Goal: Find specific page/section: Find specific page/section

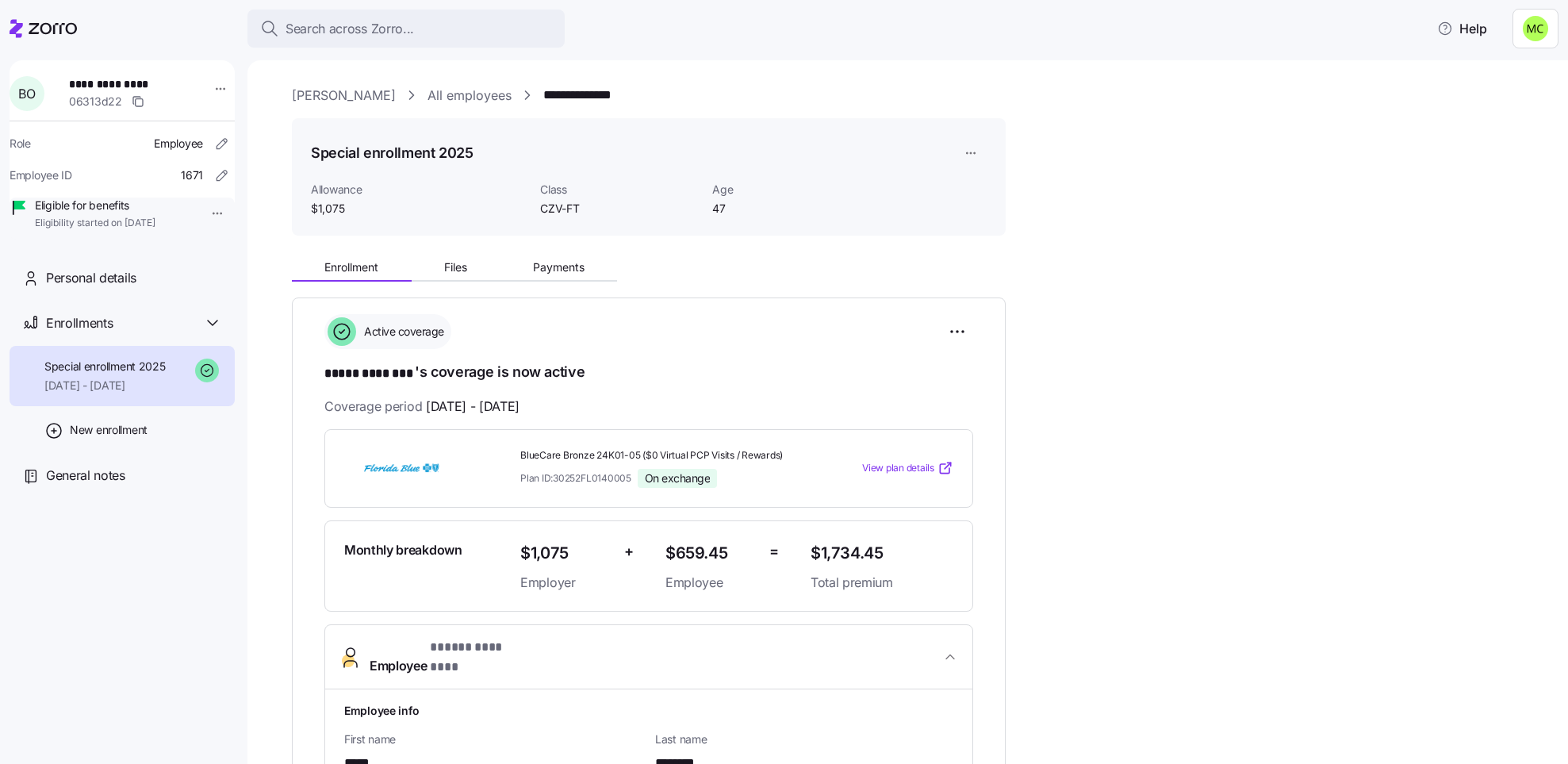
scroll to position [238, 0]
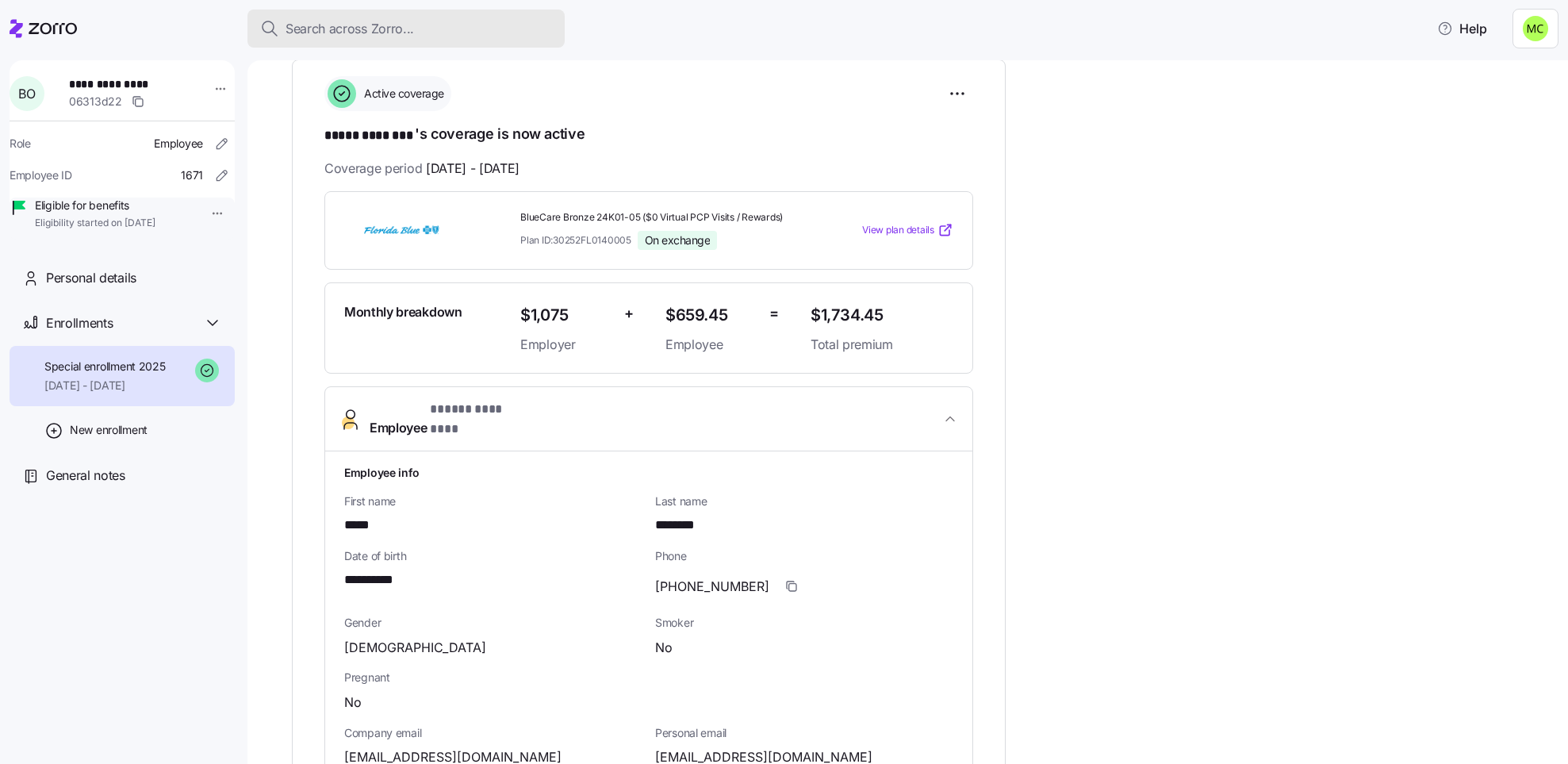
click at [368, 19] on span "Search across Zorro..." at bounding box center [349, 29] width 128 height 20
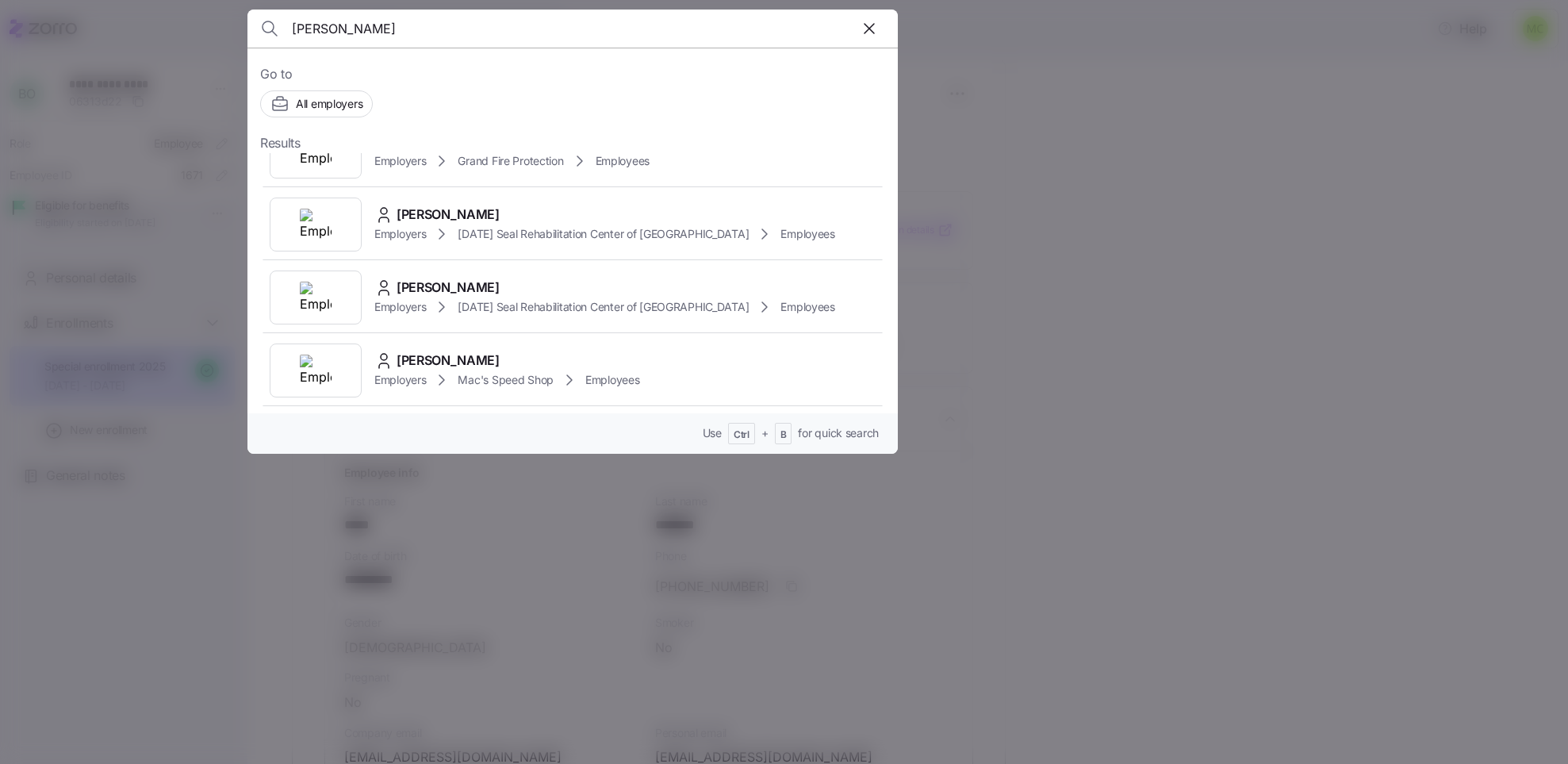
scroll to position [595, 0]
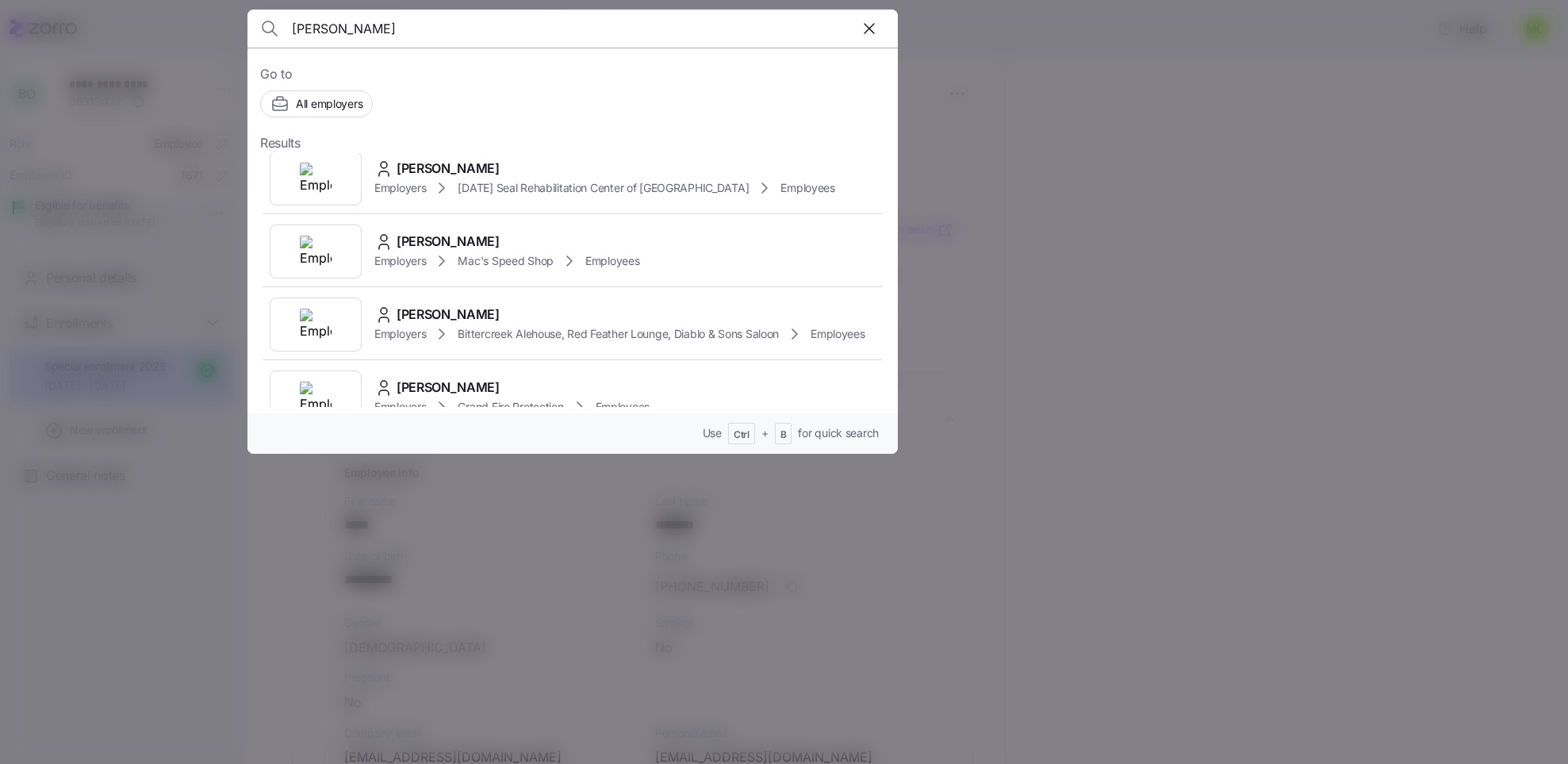
click at [345, 24] on input "Jeffrey" at bounding box center [495, 28] width 406 height 38
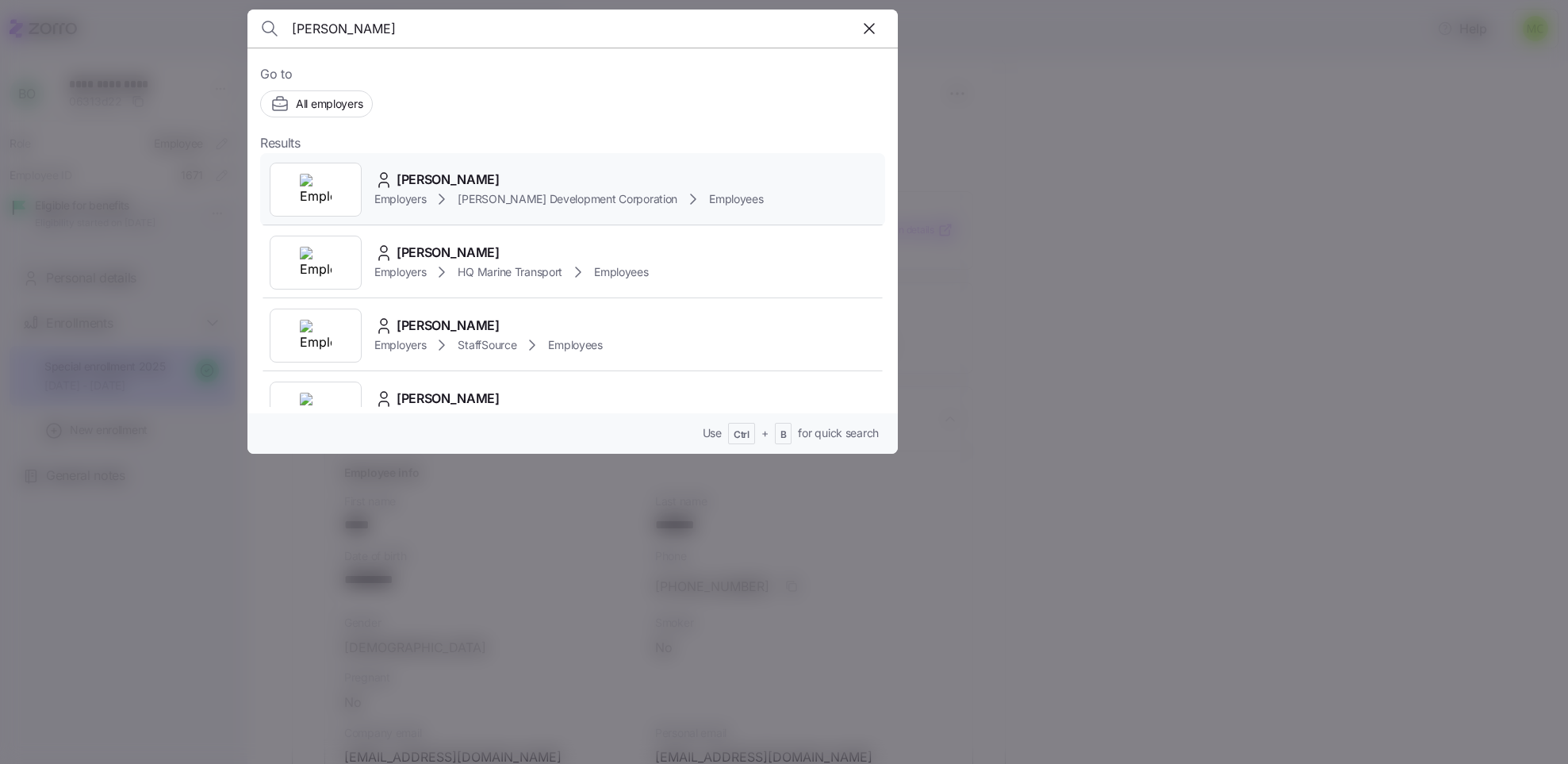
type input "Jeff"
click at [448, 191] on icon at bounding box center [442, 199] width 19 height 19
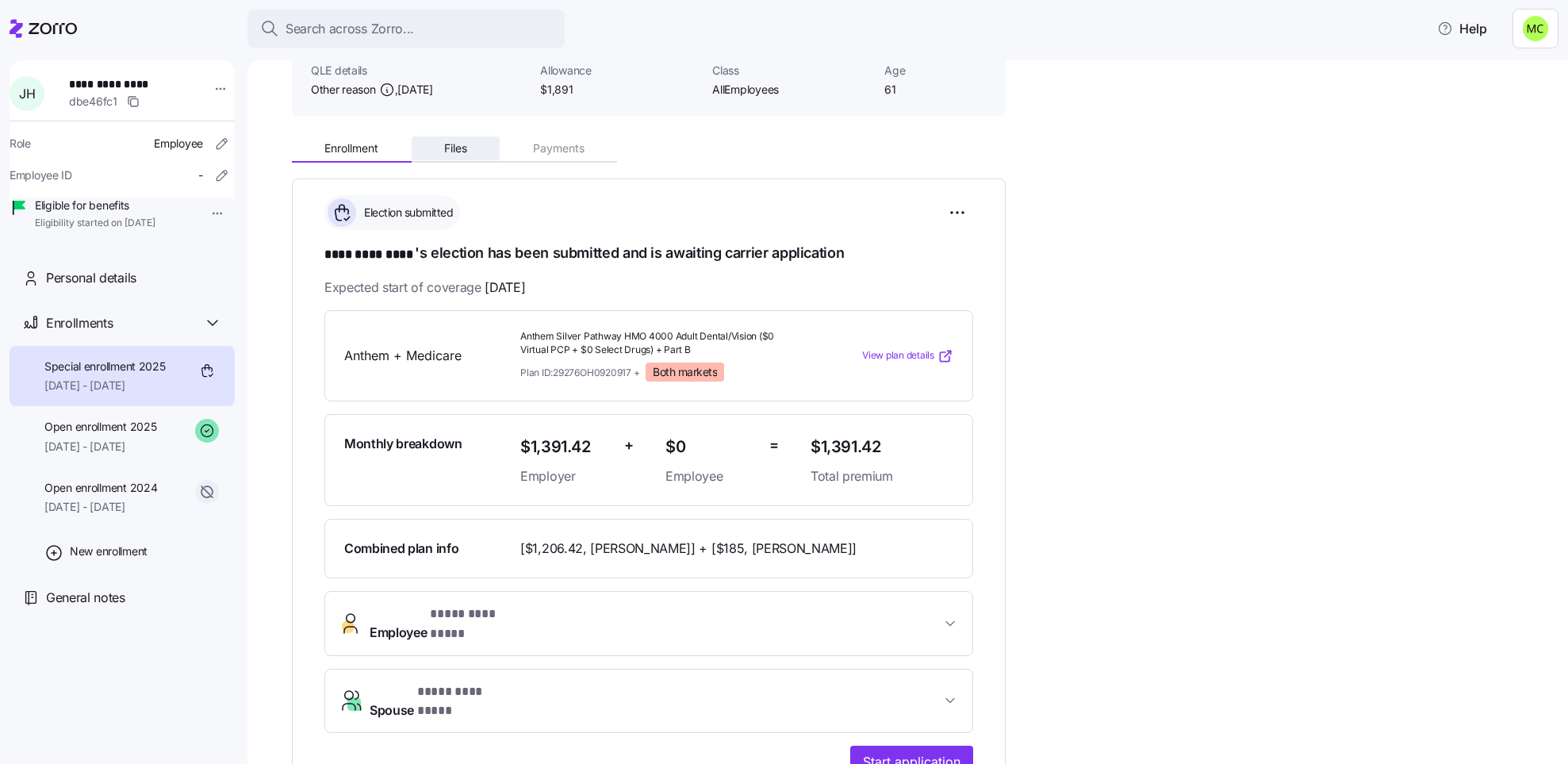
scroll to position [238, 0]
